Goal: Transaction & Acquisition: Download file/media

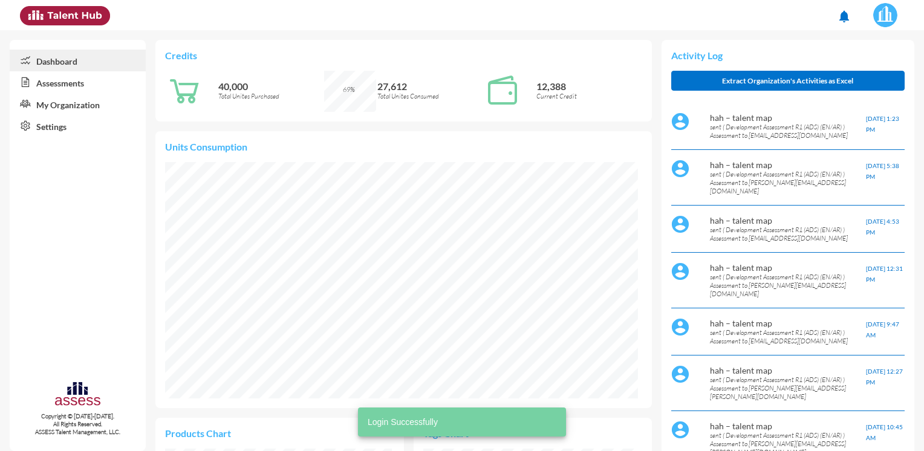
scroll to position [108, 217]
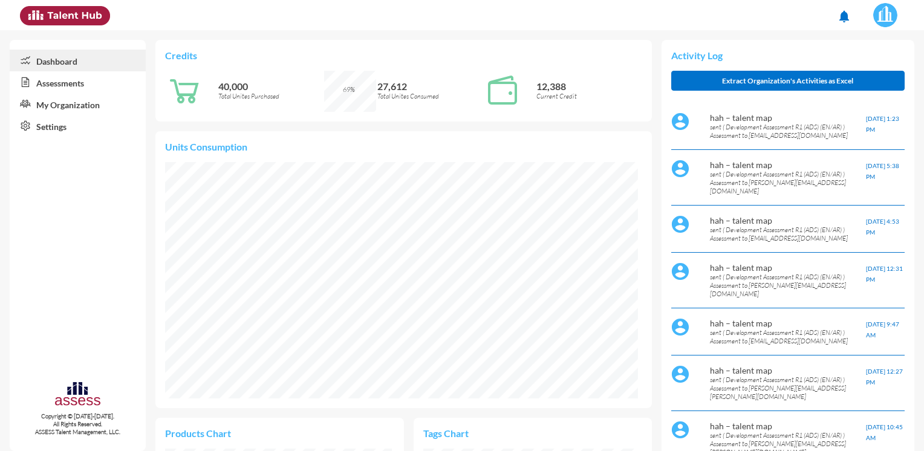
click at [61, 79] on link "Assessments" at bounding box center [78, 82] width 136 height 22
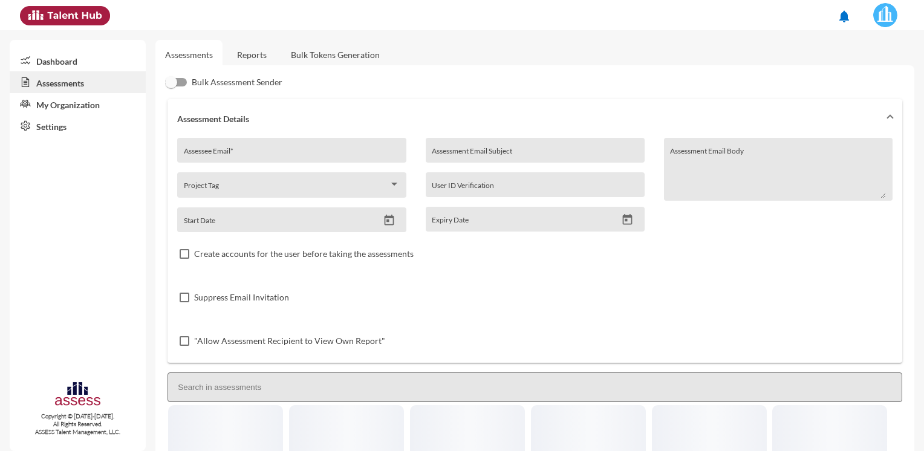
click at [270, 43] on link "Reports" at bounding box center [251, 55] width 49 height 30
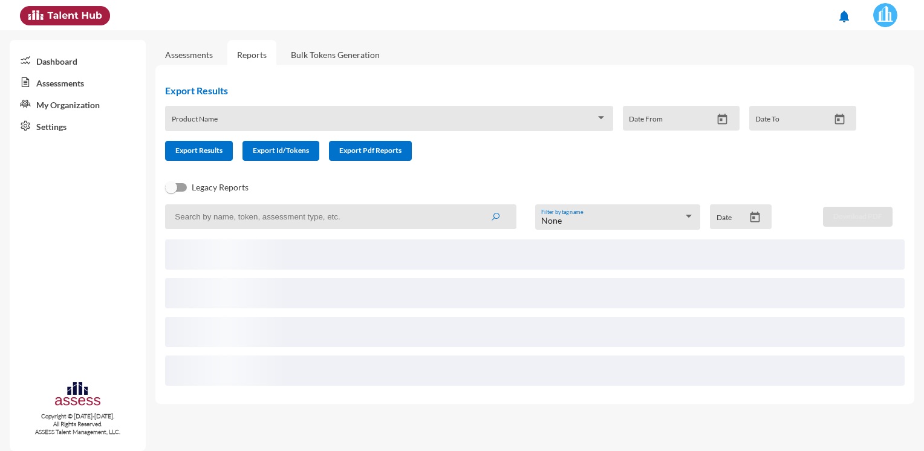
click at [247, 219] on input at bounding box center [340, 216] width 351 height 25
paste input "[PERSON_NAME][EMAIL_ADDRESS][DOMAIN_NAME]"
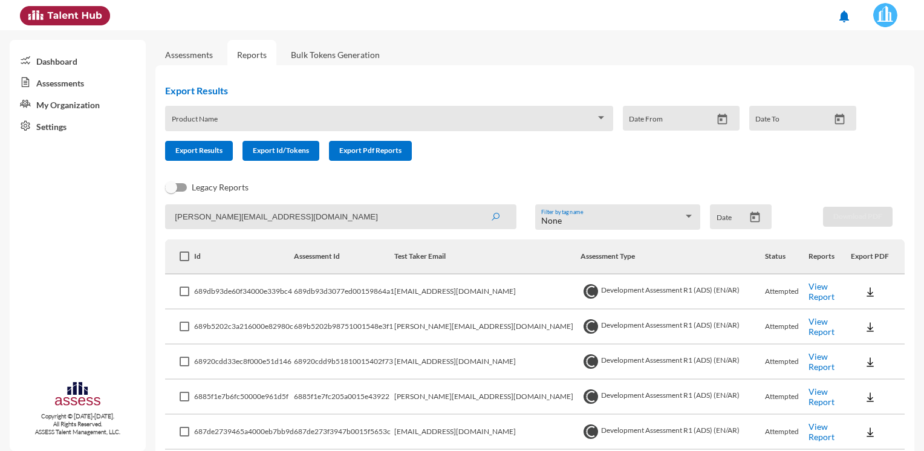
type input "[PERSON_NAME][EMAIL_ADDRESS][DOMAIN_NAME]"
click at [476, 206] on button "submit" at bounding box center [495, 217] width 39 height 22
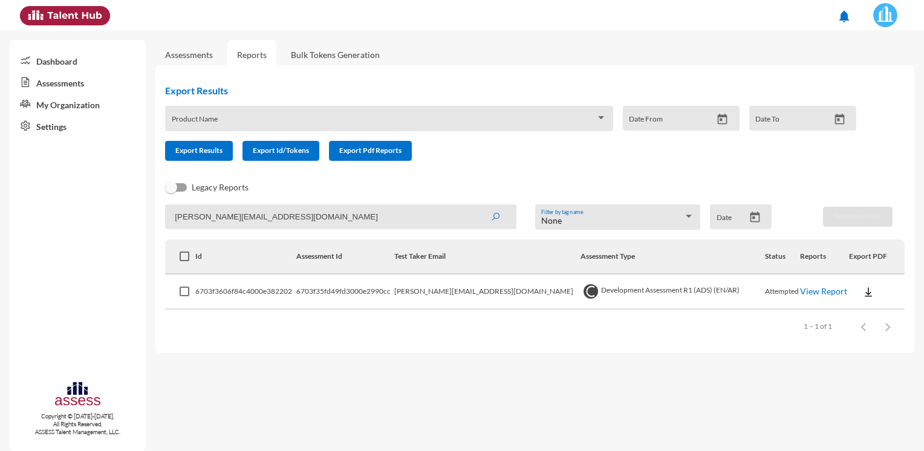
click at [852, 292] on button at bounding box center [868, 292] width 39 height 22
click at [860, 314] on button "OCM / EN" at bounding box center [883, 313] width 82 height 23
